Goal: Task Accomplishment & Management: Manage account settings

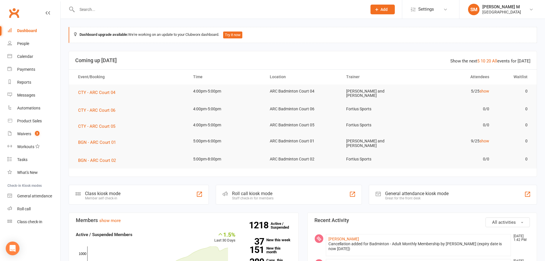
click at [30, 26] on link "Dashboard" at bounding box center [33, 30] width 53 height 13
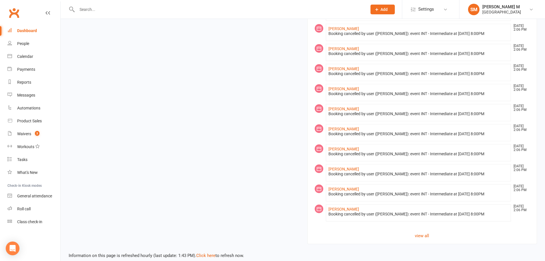
scroll to position [415, 0]
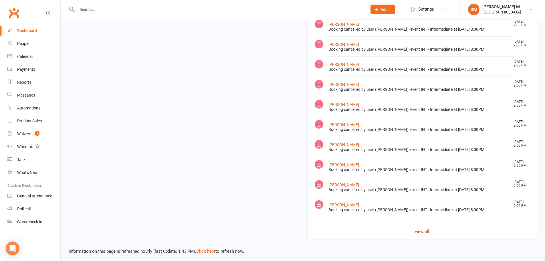
click at [423, 231] on link "view all" at bounding box center [422, 231] width 216 height 7
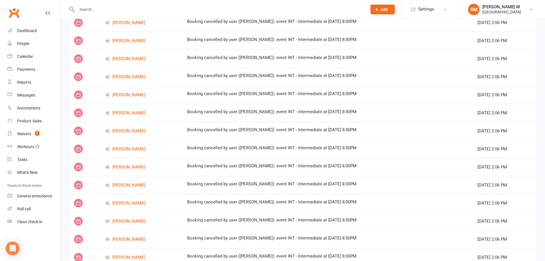
scroll to position [294, 0]
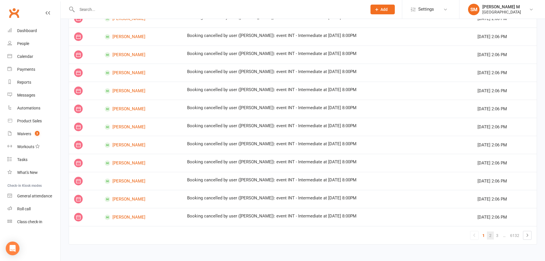
click at [493, 233] on link "2" at bounding box center [490, 235] width 7 height 8
click at [499, 236] on link "4" at bounding box center [497, 235] width 7 height 8
click at [487, 236] on link "5" at bounding box center [490, 235] width 7 height 8
click at [494, 235] on link "7" at bounding box center [497, 235] width 7 height 8
click at [497, 235] on link "9" at bounding box center [497, 235] width 7 height 8
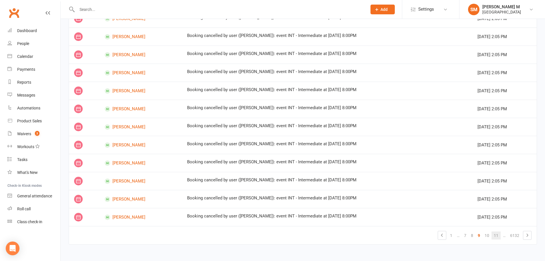
click at [497, 234] on link "11" at bounding box center [495, 235] width 9 height 8
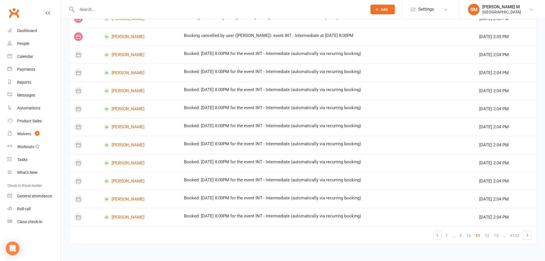
click at [497, 234] on link "13" at bounding box center [495, 235] width 9 height 8
click at [500, 237] on link "15" at bounding box center [495, 235] width 9 height 8
click at [500, 237] on link "17" at bounding box center [495, 235] width 9 height 8
click at [500, 237] on link "19" at bounding box center [495, 235] width 9 height 8
click at [500, 237] on link "21" at bounding box center [495, 235] width 9 height 8
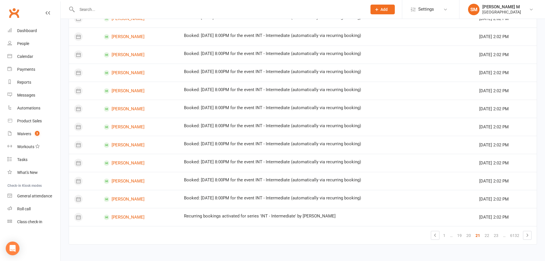
click at [500, 237] on link "23" at bounding box center [495, 235] width 9 height 8
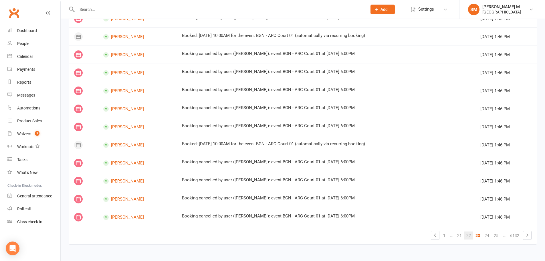
click at [466, 236] on link "22" at bounding box center [468, 235] width 9 height 8
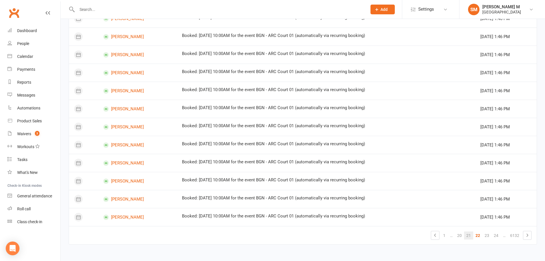
click at [466, 236] on link "21" at bounding box center [468, 235] width 9 height 8
click at [483, 233] on link "22" at bounding box center [486, 235] width 9 height 8
click at [497, 233] on link "24" at bounding box center [495, 235] width 9 height 8
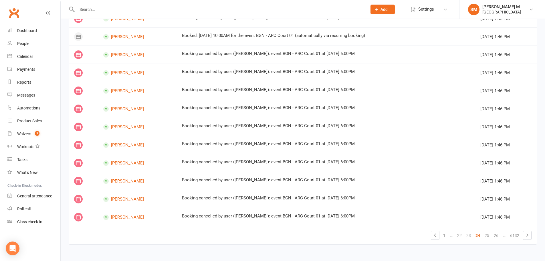
click at [497, 233] on link "26" at bounding box center [495, 235] width 9 height 8
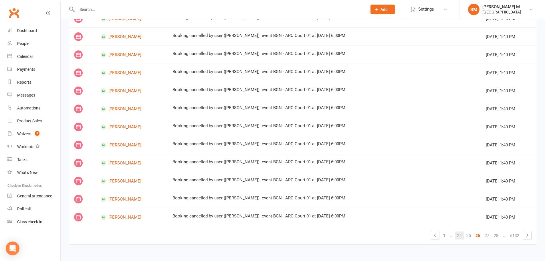
click at [497, 233] on link "28" at bounding box center [495, 235] width 9 height 8
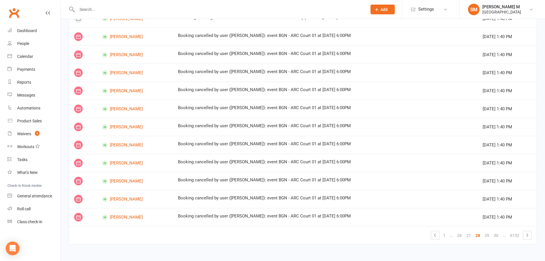
click at [497, 233] on link "30" at bounding box center [495, 235] width 9 height 8
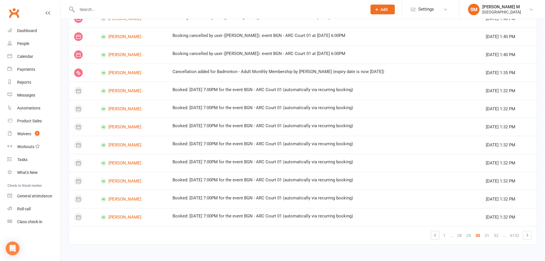
click at [497, 233] on link "32" at bounding box center [495, 235] width 9 height 8
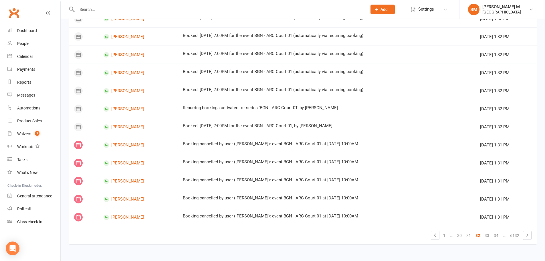
click at [497, 233] on link "34" at bounding box center [495, 235] width 9 height 8
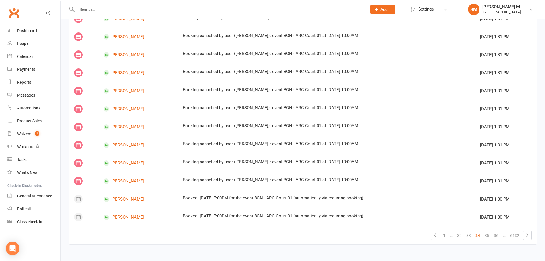
click at [497, 233] on link "36" at bounding box center [495, 235] width 9 height 8
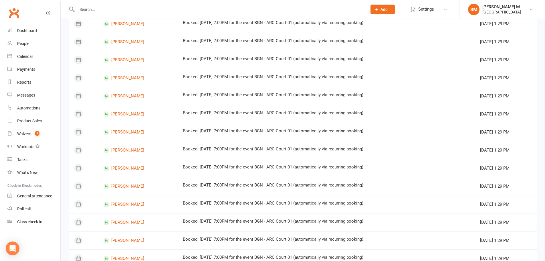
scroll to position [94, 0]
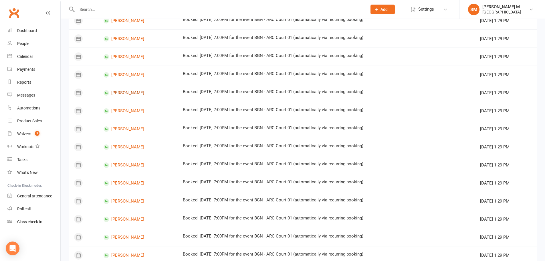
click at [141, 94] on link "Saanvi Kommineni" at bounding box center [138, 92] width 69 height 5
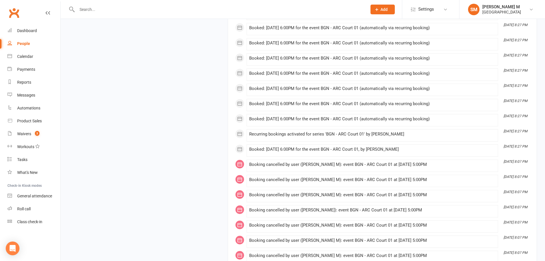
scroll to position [6323, 0]
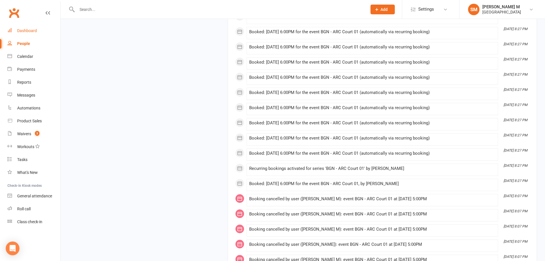
click at [36, 32] on div "Dashboard" at bounding box center [27, 30] width 20 height 5
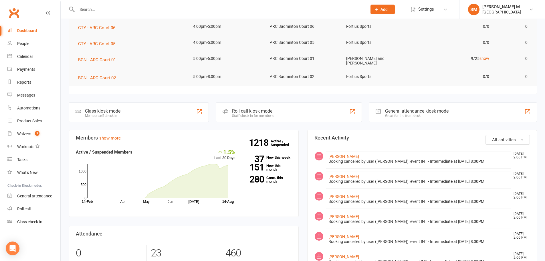
scroll to position [114, 0]
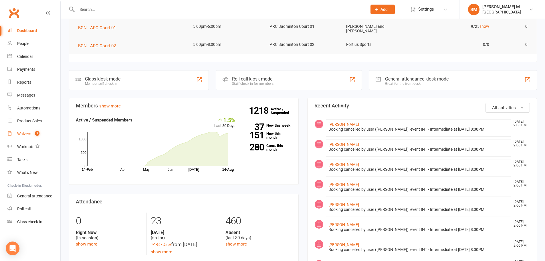
click at [33, 131] on count-badge "3" at bounding box center [35, 133] width 7 height 5
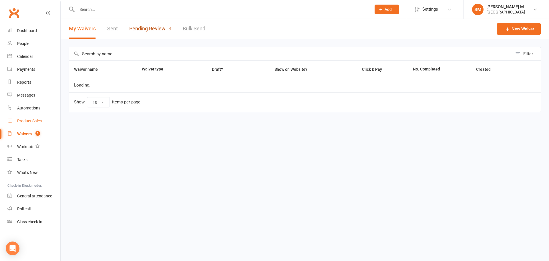
click at [147, 30] on link "Pending Review 3" at bounding box center [150, 29] width 42 height 20
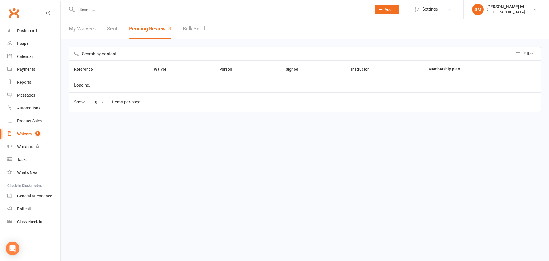
select select "100"
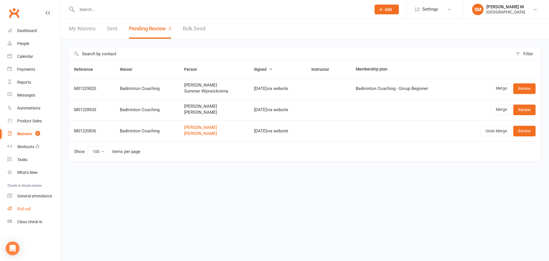
click at [48, 205] on link "Roll call" at bounding box center [33, 208] width 53 height 13
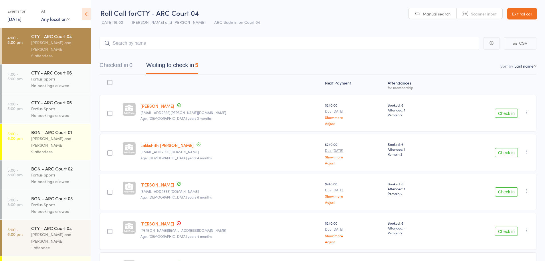
click at [87, 13] on icon at bounding box center [86, 14] width 9 height 12
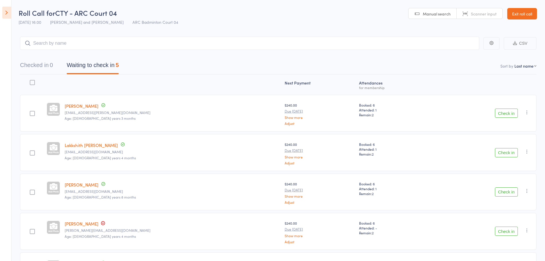
click at [520, 10] on link "Exit roll call" at bounding box center [522, 13] width 30 height 11
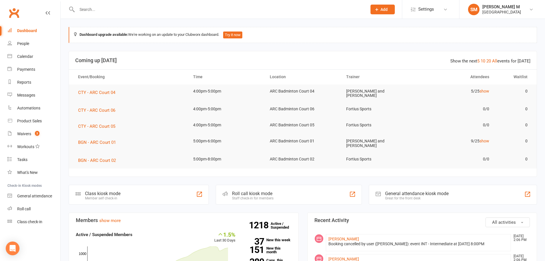
click at [100, 13] on input "text" at bounding box center [219, 9] width 288 height 8
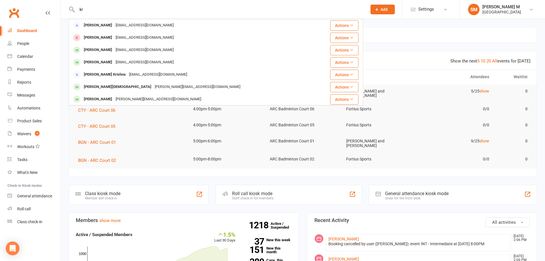
type input "k"
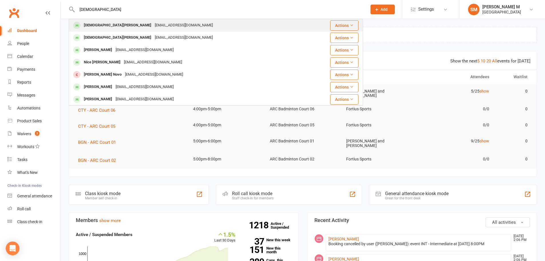
type input "[DEMOGRAPHIC_DATA]"
click at [103, 22] on div "[DEMOGRAPHIC_DATA][PERSON_NAME]" at bounding box center [117, 25] width 71 height 8
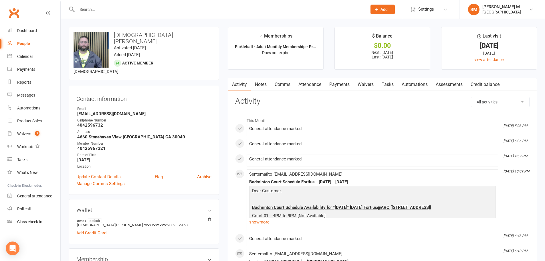
click at [336, 82] on link "Payments" at bounding box center [339, 84] width 28 height 13
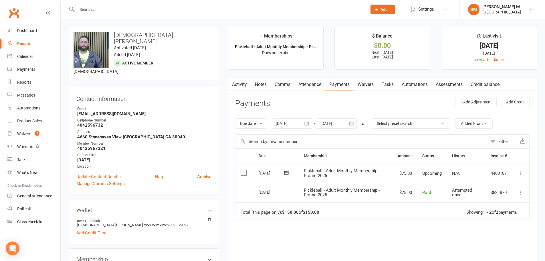
click at [241, 84] on link "Activity" at bounding box center [239, 84] width 23 height 13
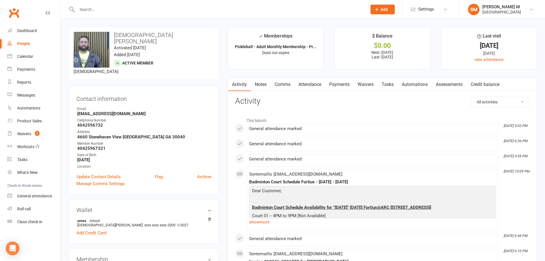
click at [345, 86] on link "Payments" at bounding box center [339, 84] width 28 height 13
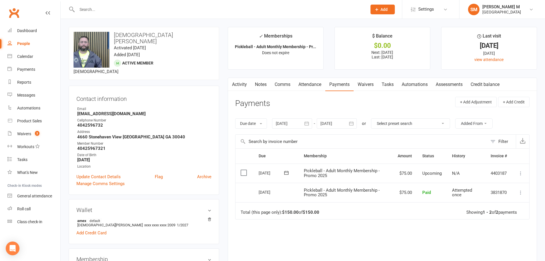
click at [105, 12] on input "text" at bounding box center [219, 9] width 288 height 8
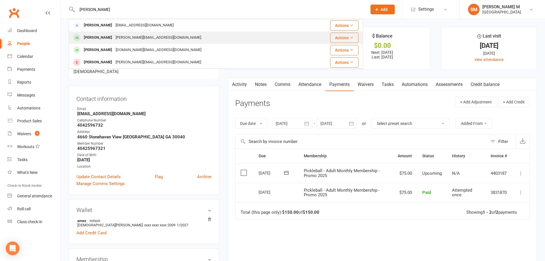
type input "eric"
click at [114, 33] on div "Eric Bott eric@summitgeorgia.com" at bounding box center [187, 38] width 236 height 12
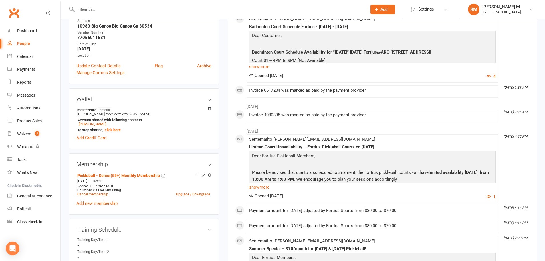
scroll to position [114, 0]
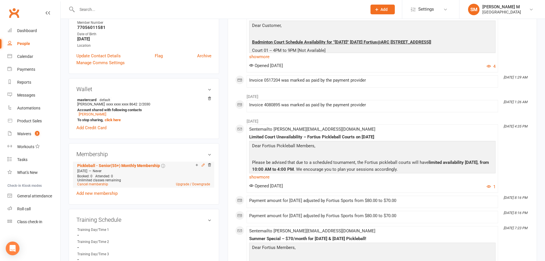
click at [203, 164] on icon at bounding box center [203, 164] width 3 height 3
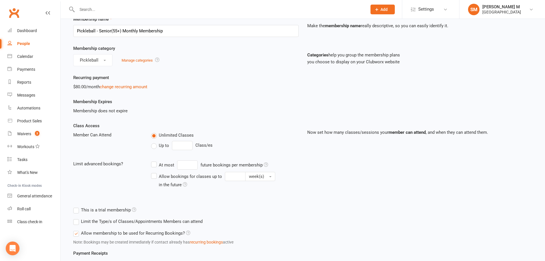
scroll to position [28, 0]
click at [127, 87] on link "change recurring amount" at bounding box center [123, 87] width 47 height 5
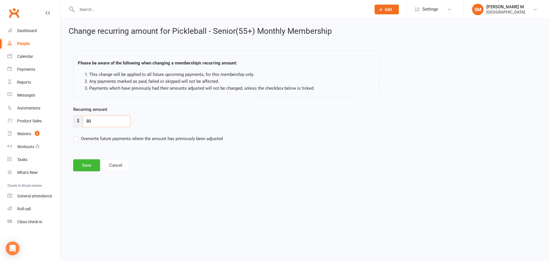
drag, startPoint x: 93, startPoint y: 121, endPoint x: 85, endPoint y: 122, distance: 8.4
click at [85, 122] on input "80" at bounding box center [107, 121] width 48 height 12
type input "75"
click at [78, 165] on button "Save" at bounding box center [86, 165] width 27 height 12
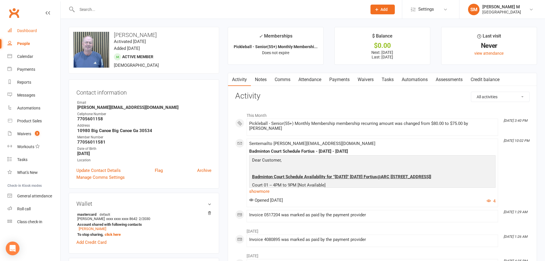
click at [27, 35] on link "Dashboard" at bounding box center [33, 30] width 53 height 13
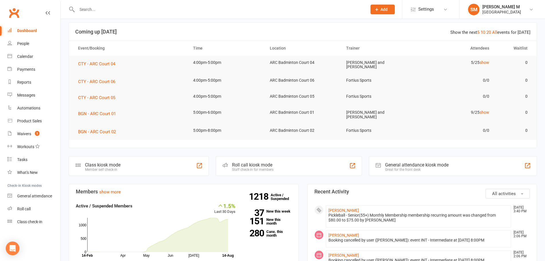
scroll to position [114, 0]
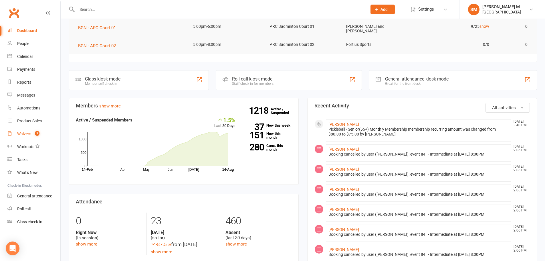
click at [21, 138] on link "Waivers 3" at bounding box center [33, 133] width 53 height 13
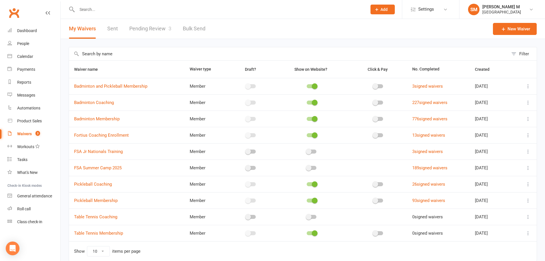
click at [144, 25] on link "Pending Review 3" at bounding box center [150, 29] width 42 height 20
select select "100"
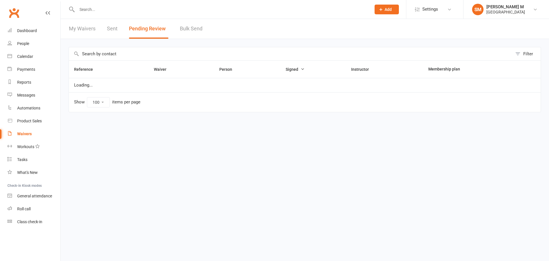
select select "100"
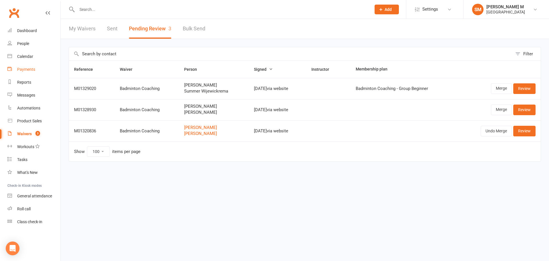
click at [27, 72] on link "Payments" at bounding box center [33, 69] width 53 height 13
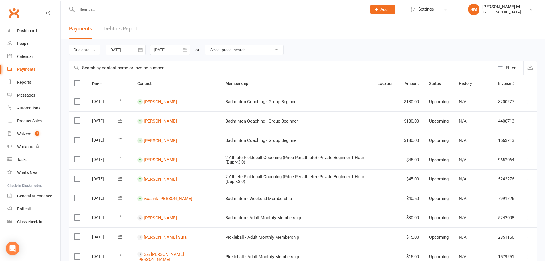
click at [219, 51] on select "Select preset search All failures All skipped payments All pending payments Suc…" at bounding box center [244, 50] width 78 height 10
select select "0"
click at [209, 45] on select "Select preset search All failures All skipped payments All pending payments Suc…" at bounding box center [244, 50] width 78 height 10
type input "14 Aug 2025"
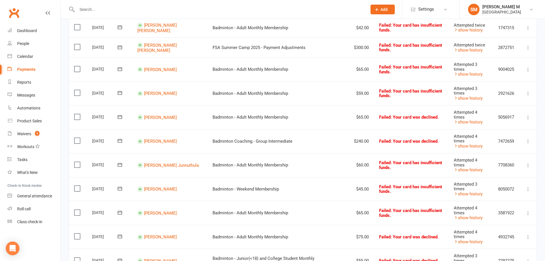
scroll to position [114, 0]
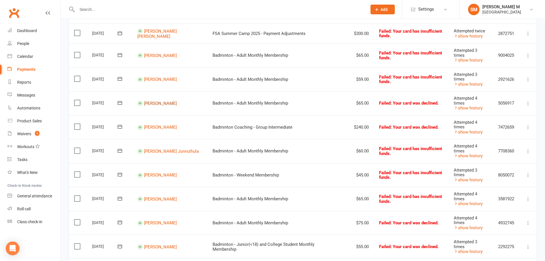
click at [158, 103] on link "[PERSON_NAME]" at bounding box center [160, 102] width 33 height 5
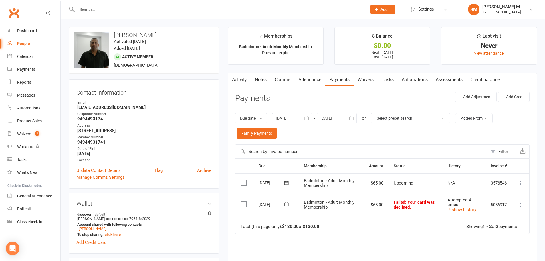
click at [284, 204] on icon at bounding box center [286, 204] width 6 height 6
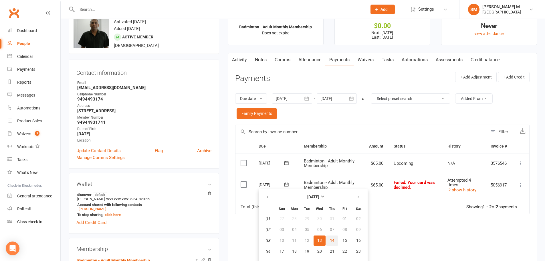
scroll to position [29, 0]
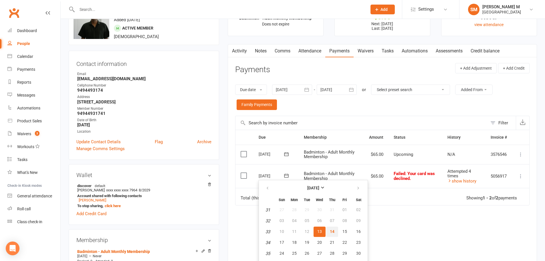
click at [330, 232] on span "14" at bounding box center [332, 231] width 5 height 5
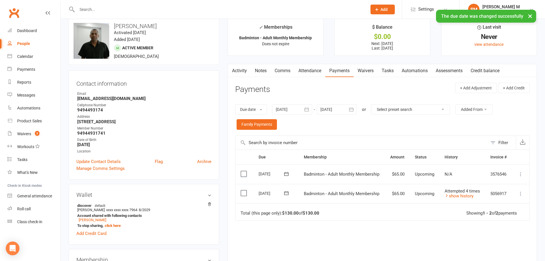
scroll to position [0, 0]
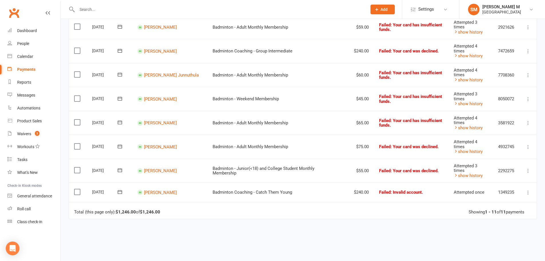
scroll to position [172, 0]
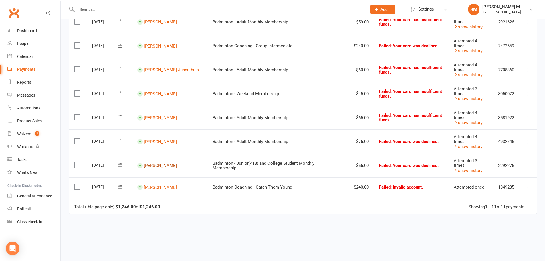
click at [160, 163] on link "[PERSON_NAME]" at bounding box center [160, 165] width 33 height 5
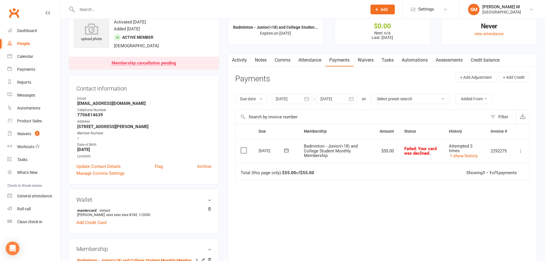
scroll to position [29, 0]
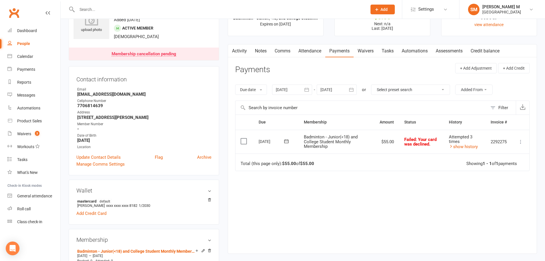
click at [283, 140] on icon at bounding box center [286, 141] width 6 height 6
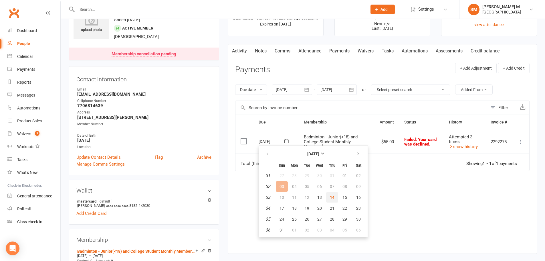
click at [328, 197] on button "14" at bounding box center [332, 197] width 12 height 10
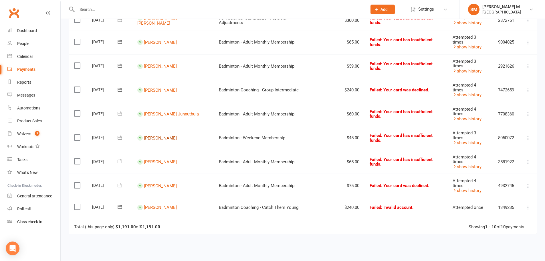
scroll to position [114, 0]
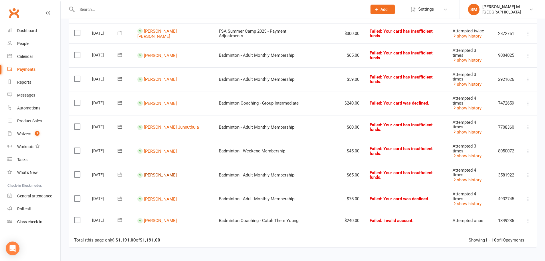
click at [172, 172] on link "[PERSON_NAME]" at bounding box center [160, 174] width 33 height 5
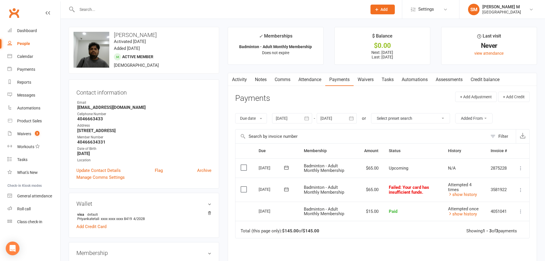
click at [285, 191] on icon at bounding box center [286, 189] width 4 height 4
click at [333, 245] on span "14" at bounding box center [332, 245] width 5 height 5
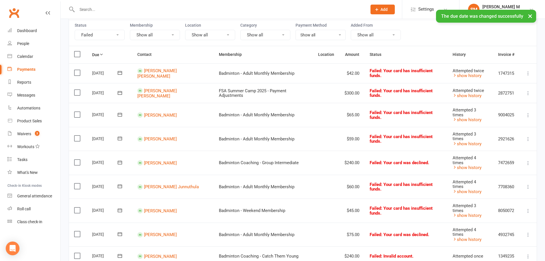
scroll to position [57, 0]
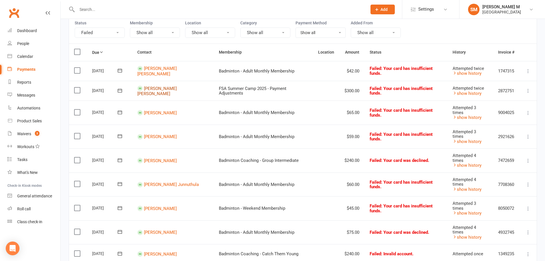
click at [157, 91] on link "Vishanth Vijay" at bounding box center [156, 91] width 39 height 11
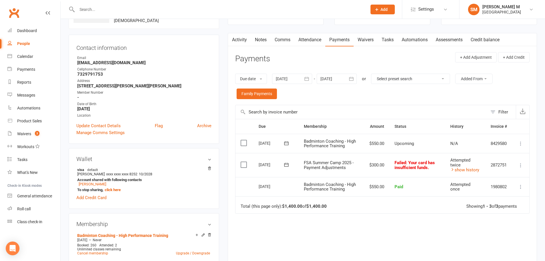
scroll to position [57, 0]
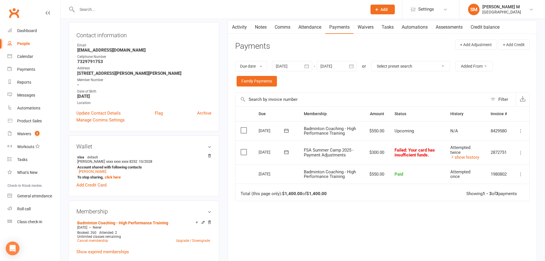
click at [286, 152] on icon at bounding box center [286, 152] width 4 height 4
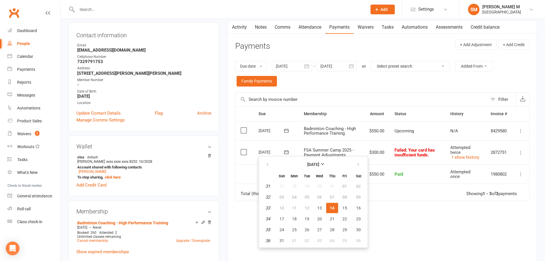
click at [332, 208] on span "14" at bounding box center [332, 207] width 5 height 5
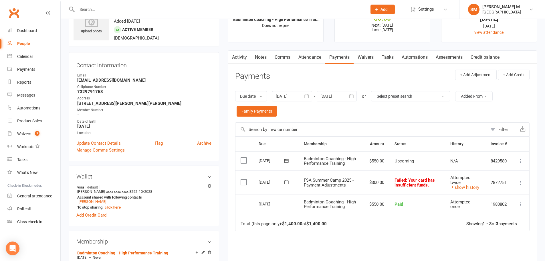
scroll to position [0, 0]
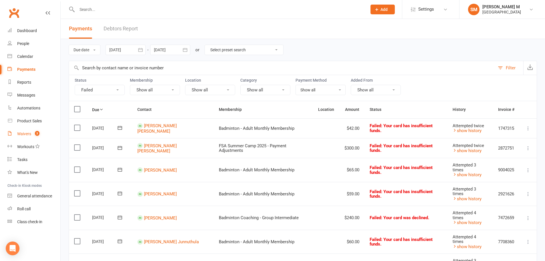
click at [30, 131] on link "Waivers 3" at bounding box center [33, 133] width 53 height 13
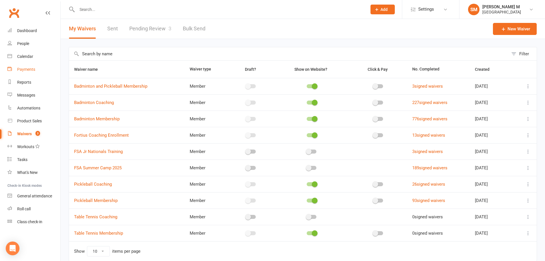
click at [19, 66] on link "Payments" at bounding box center [33, 69] width 53 height 13
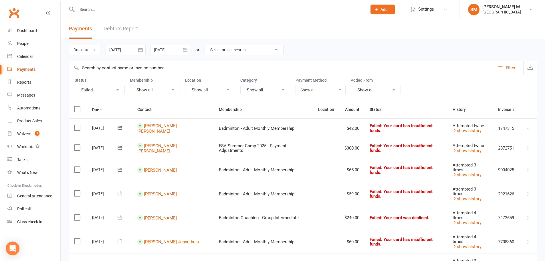
click at [117, 85] on button "Failed" at bounding box center [100, 90] width 50 height 10
click at [111, 123] on link "Pending" at bounding box center [106, 125] width 63 height 11
click at [119, 87] on button "Pending, Failed" at bounding box center [100, 90] width 50 height 10
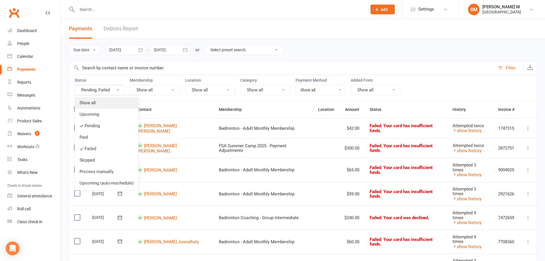
click at [117, 107] on link "Show all" at bounding box center [106, 102] width 63 height 11
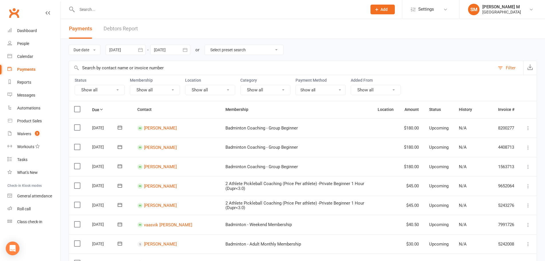
click at [142, 50] on icon "button" at bounding box center [141, 50] width 6 height 6
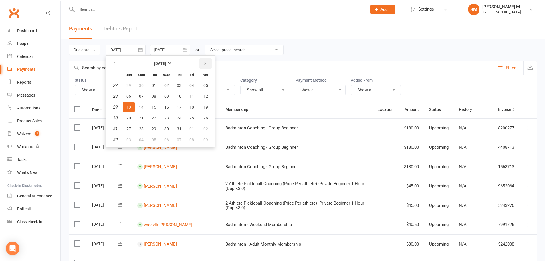
click at [208, 64] on button "button" at bounding box center [205, 63] width 12 height 10
click at [227, 61] on input "text" at bounding box center [282, 68] width 426 height 14
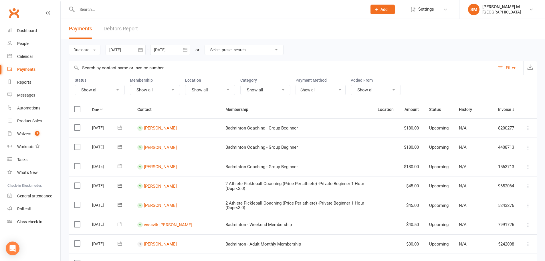
click at [184, 51] on icon "button" at bounding box center [185, 50] width 4 height 4
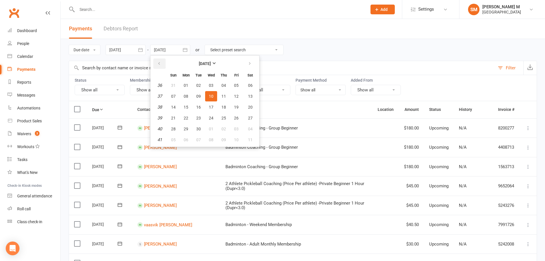
click at [165, 63] on button "button" at bounding box center [159, 63] width 12 height 10
click at [226, 108] on span "14" at bounding box center [223, 107] width 5 height 5
type input "14 Aug 2025"
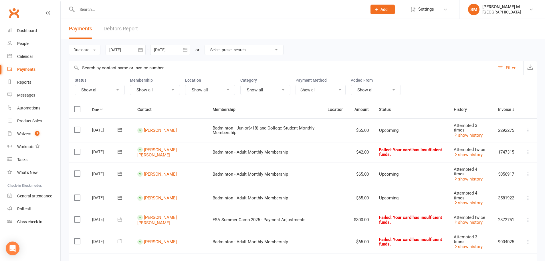
click at [140, 47] on button "button" at bounding box center [140, 50] width 10 height 10
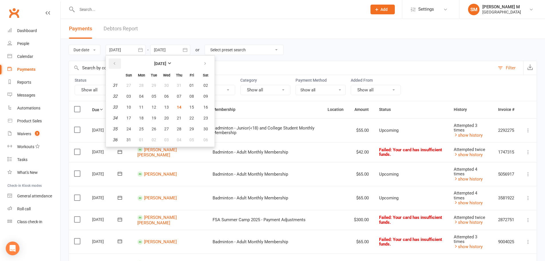
click at [118, 61] on button "button" at bounding box center [115, 63] width 12 height 10
click at [150, 83] on button "01" at bounding box center [154, 85] width 12 height 10
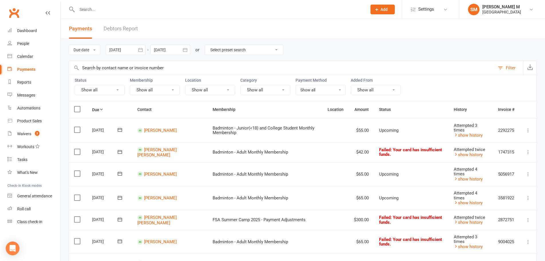
click at [183, 72] on input "text" at bounding box center [282, 68] width 426 height 14
click at [140, 51] on icon "button" at bounding box center [140, 50] width 4 height 4
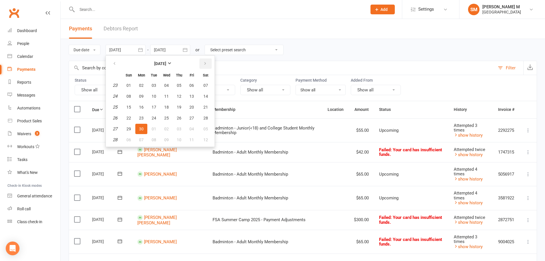
click at [201, 66] on button "button" at bounding box center [205, 63] width 12 height 10
click at [206, 61] on button "button" at bounding box center [205, 63] width 12 height 10
click at [193, 83] on span "01" at bounding box center [191, 85] width 5 height 5
type input "01 Aug 2025"
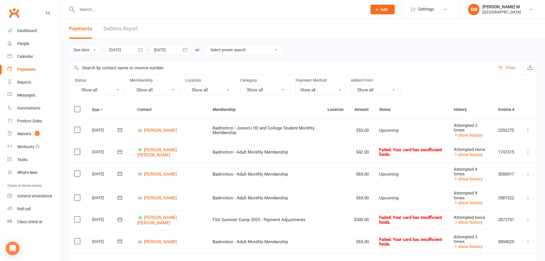
click at [188, 52] on icon "button" at bounding box center [185, 50] width 6 height 6
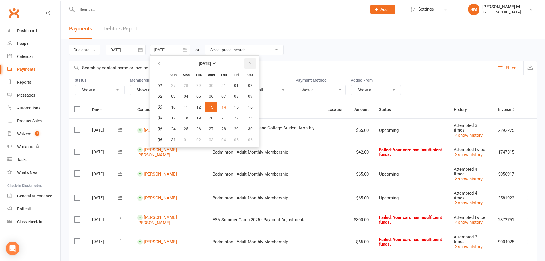
click at [247, 68] on button "button" at bounding box center [250, 63] width 12 height 10
click at [156, 61] on button "button" at bounding box center [159, 63] width 12 height 10
click at [176, 137] on span "31" at bounding box center [173, 139] width 5 height 5
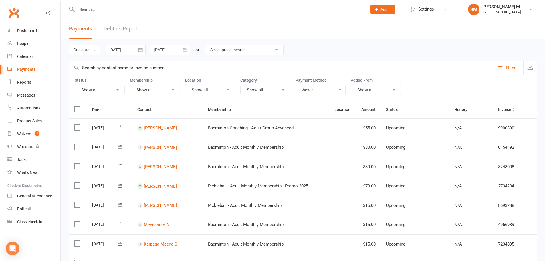
click at [184, 51] on icon "button" at bounding box center [185, 50] width 4 height 4
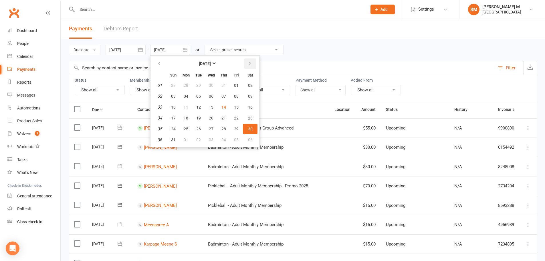
click at [246, 65] on button "button" at bounding box center [250, 63] width 12 height 10
click at [161, 66] on button "button" at bounding box center [159, 63] width 12 height 10
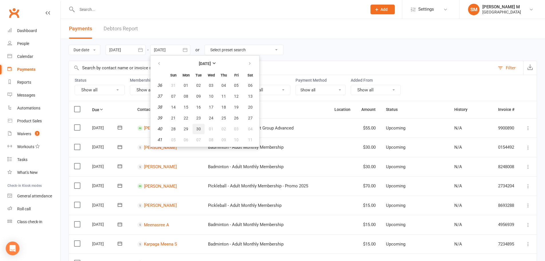
click at [195, 129] on button "30" at bounding box center [199, 129] width 12 height 10
type input "30 Sep 2025"
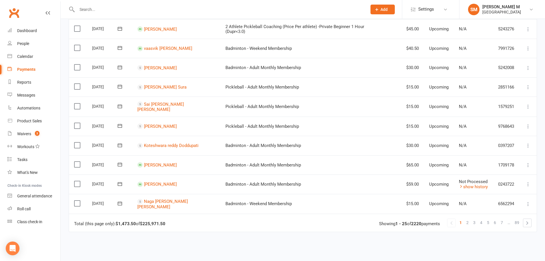
scroll to position [442, 0]
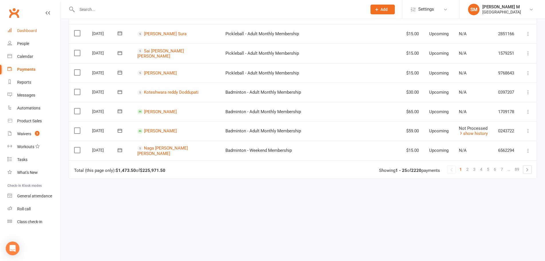
click at [24, 33] on div "Dashboard" at bounding box center [27, 30] width 20 height 5
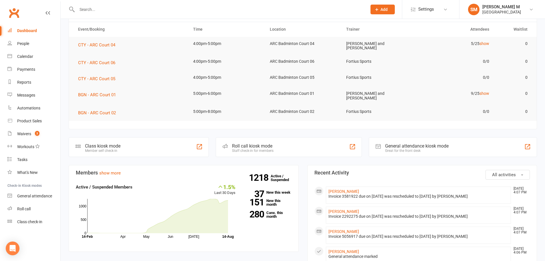
scroll to position [114, 0]
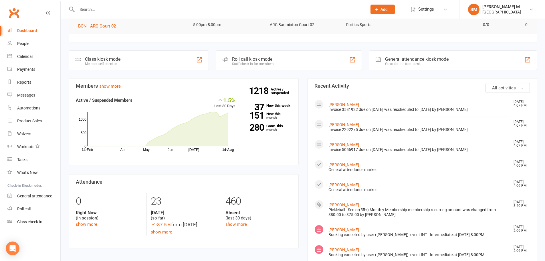
scroll to position [143, 0]
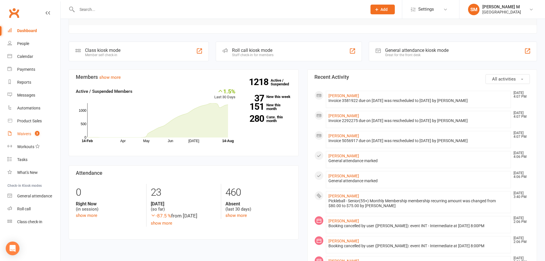
click at [21, 129] on link "Waivers 3" at bounding box center [33, 133] width 53 height 13
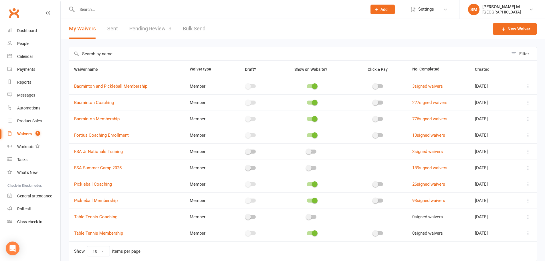
click at [150, 26] on link "Pending Review 3" at bounding box center [150, 29] width 42 height 20
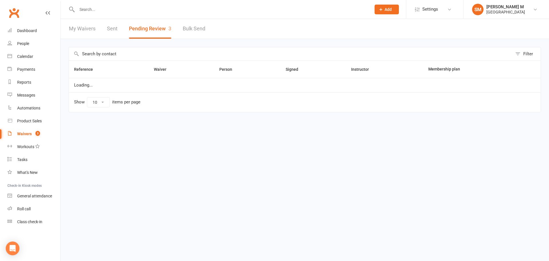
select select "100"
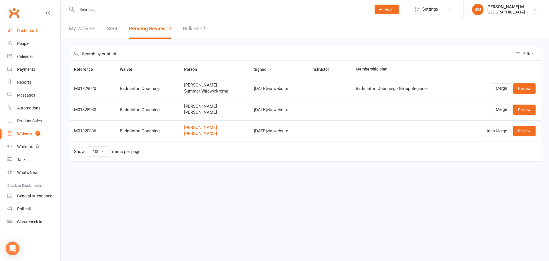
click at [33, 27] on link "Dashboard" at bounding box center [33, 30] width 53 height 13
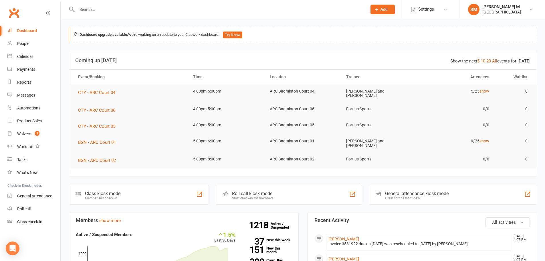
click at [135, 65] on header "Show the next 5 10 20 All events for today Coming up Today" at bounding box center [303, 60] width 468 height 18
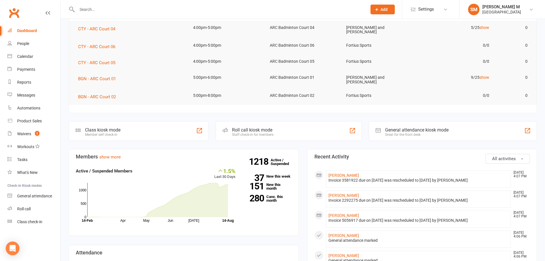
scroll to position [114, 0]
